Goal: Find specific page/section: Find specific page/section

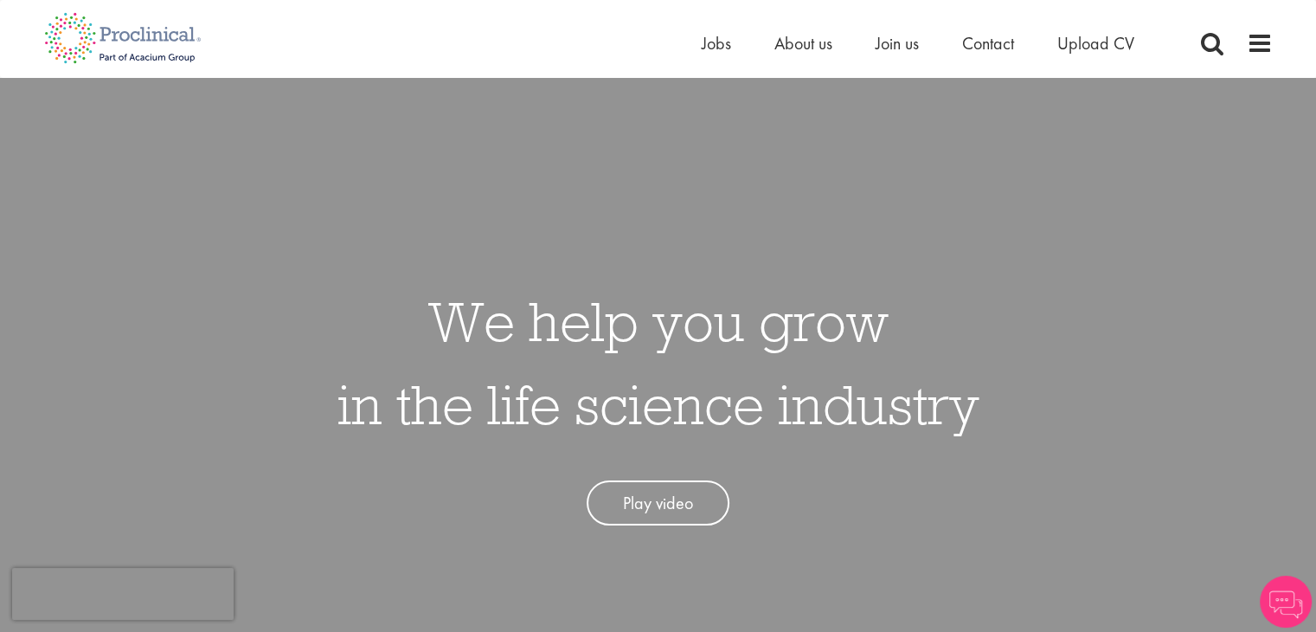
click at [716, 49] on span "Jobs" at bounding box center [716, 43] width 29 height 22
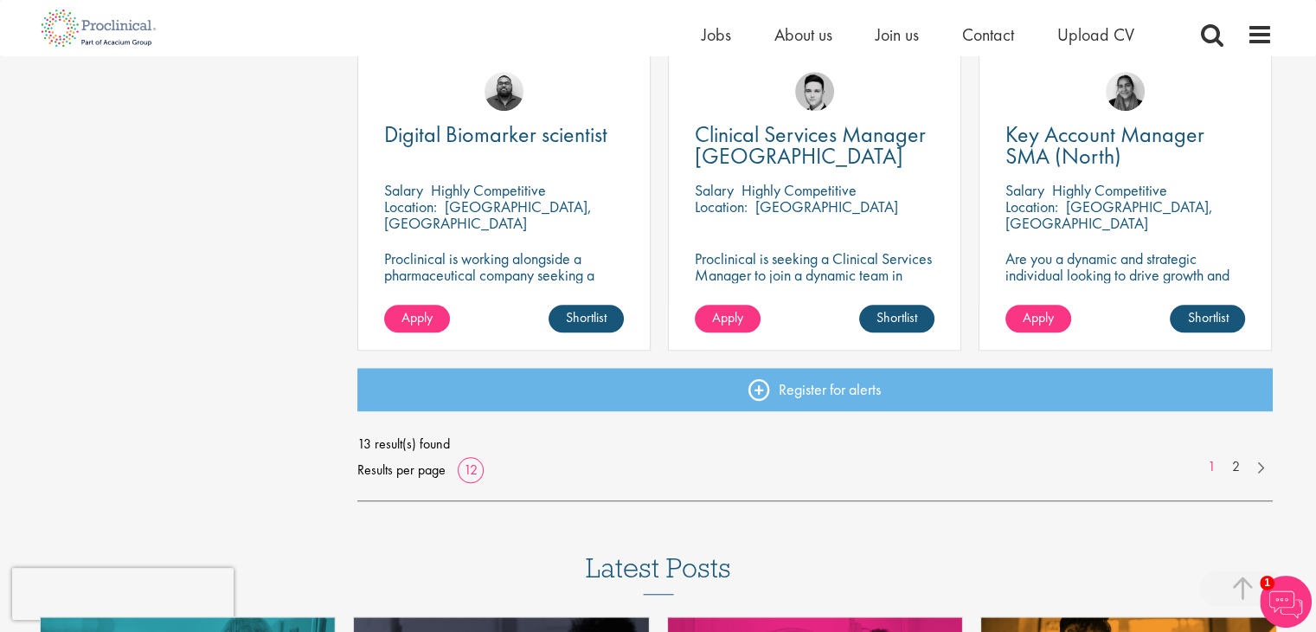
scroll to position [1384, 0]
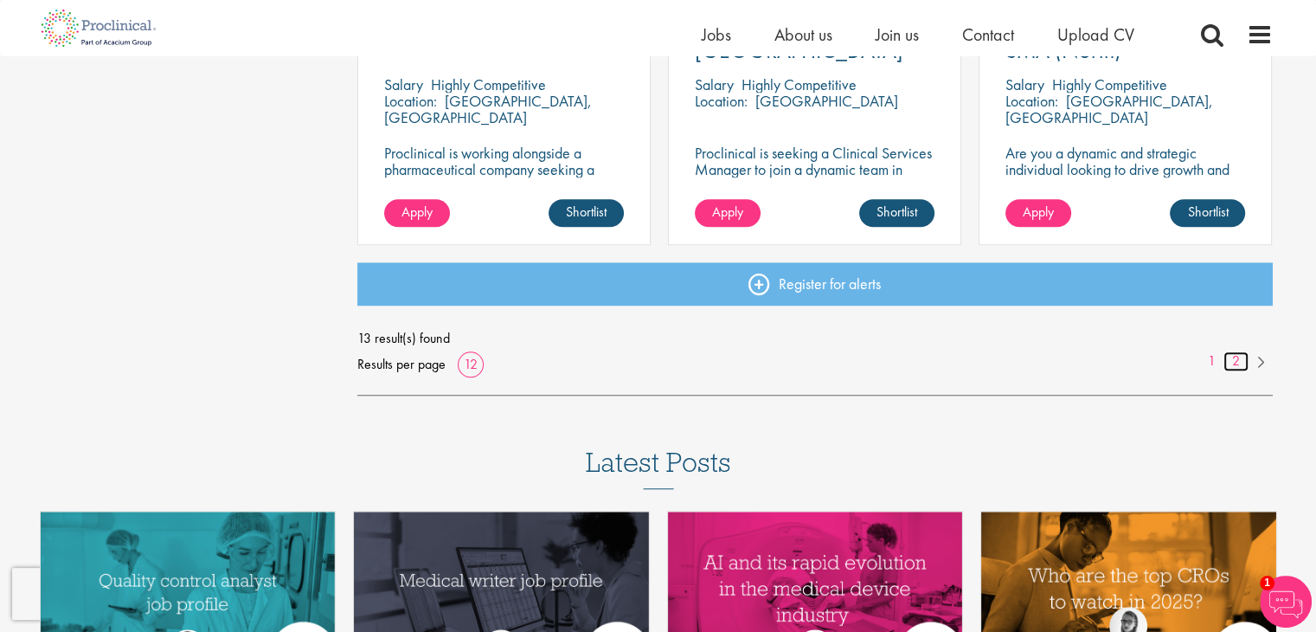
click at [1239, 361] on link "2" at bounding box center [1235, 361] width 25 height 20
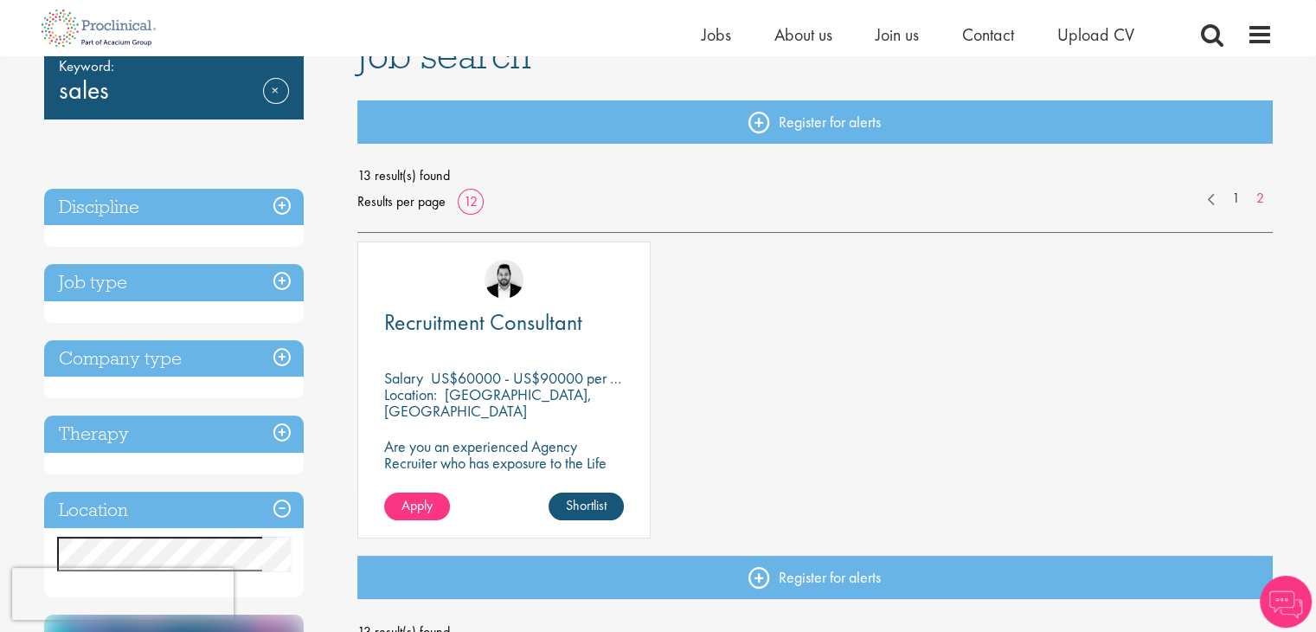
scroll to position [260, 0]
